Goal: Information Seeking & Learning: Find specific fact

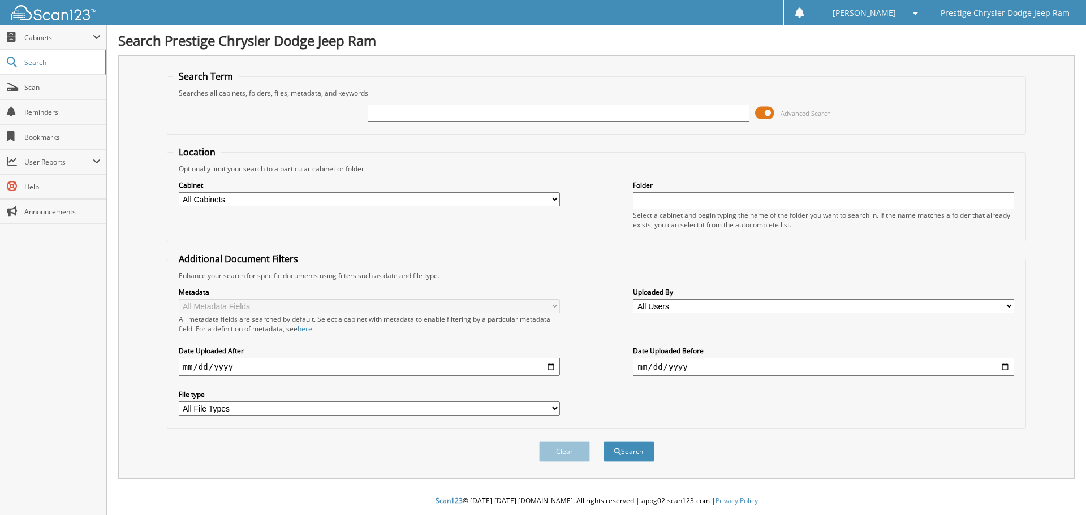
click at [429, 111] on input "text" at bounding box center [558, 113] width 381 height 17
type input "6175935"
click at [629, 449] on button "Search" at bounding box center [628, 451] width 51 height 21
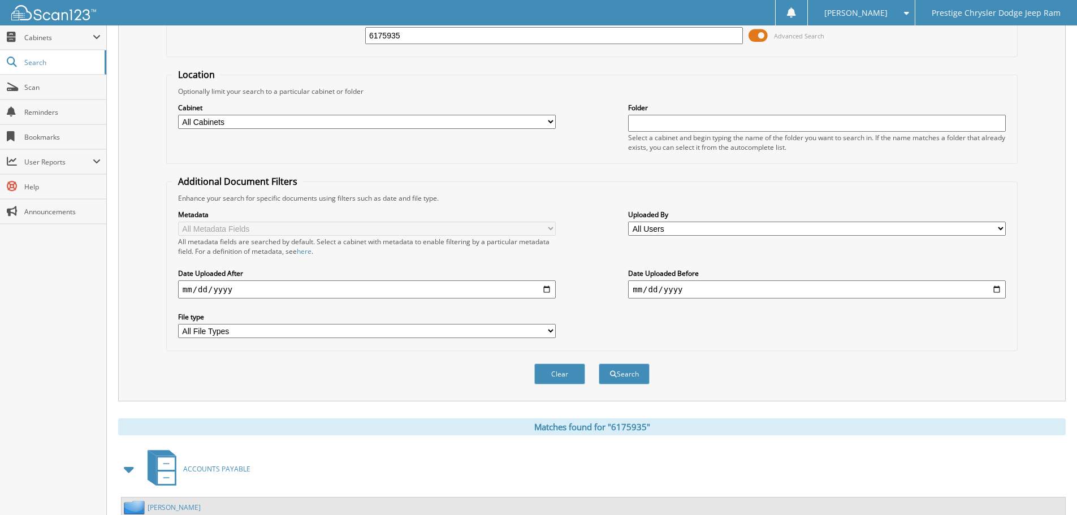
scroll to position [180, 0]
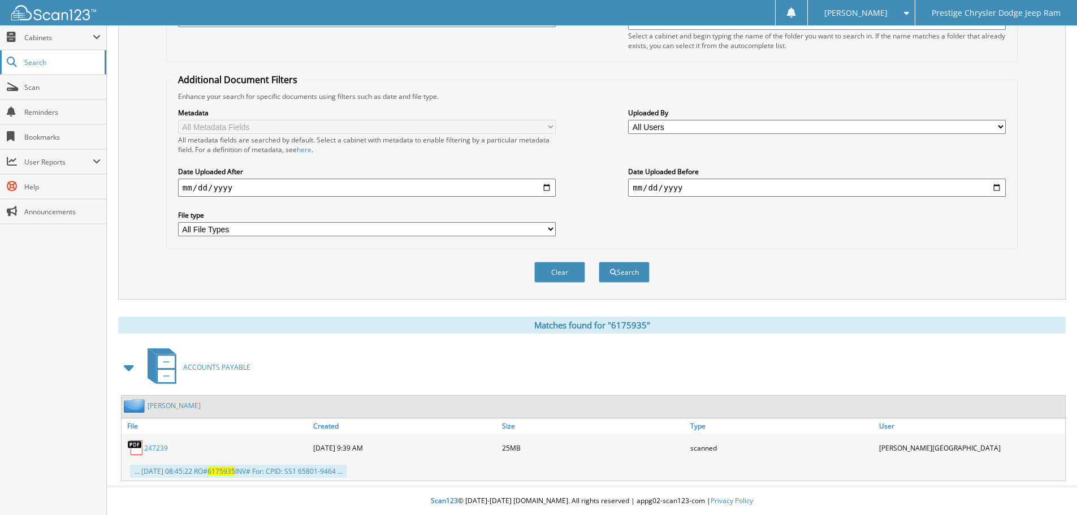
click at [51, 61] on span "Search" at bounding box center [61, 63] width 75 height 10
